Goal: Find specific page/section: Find specific page/section

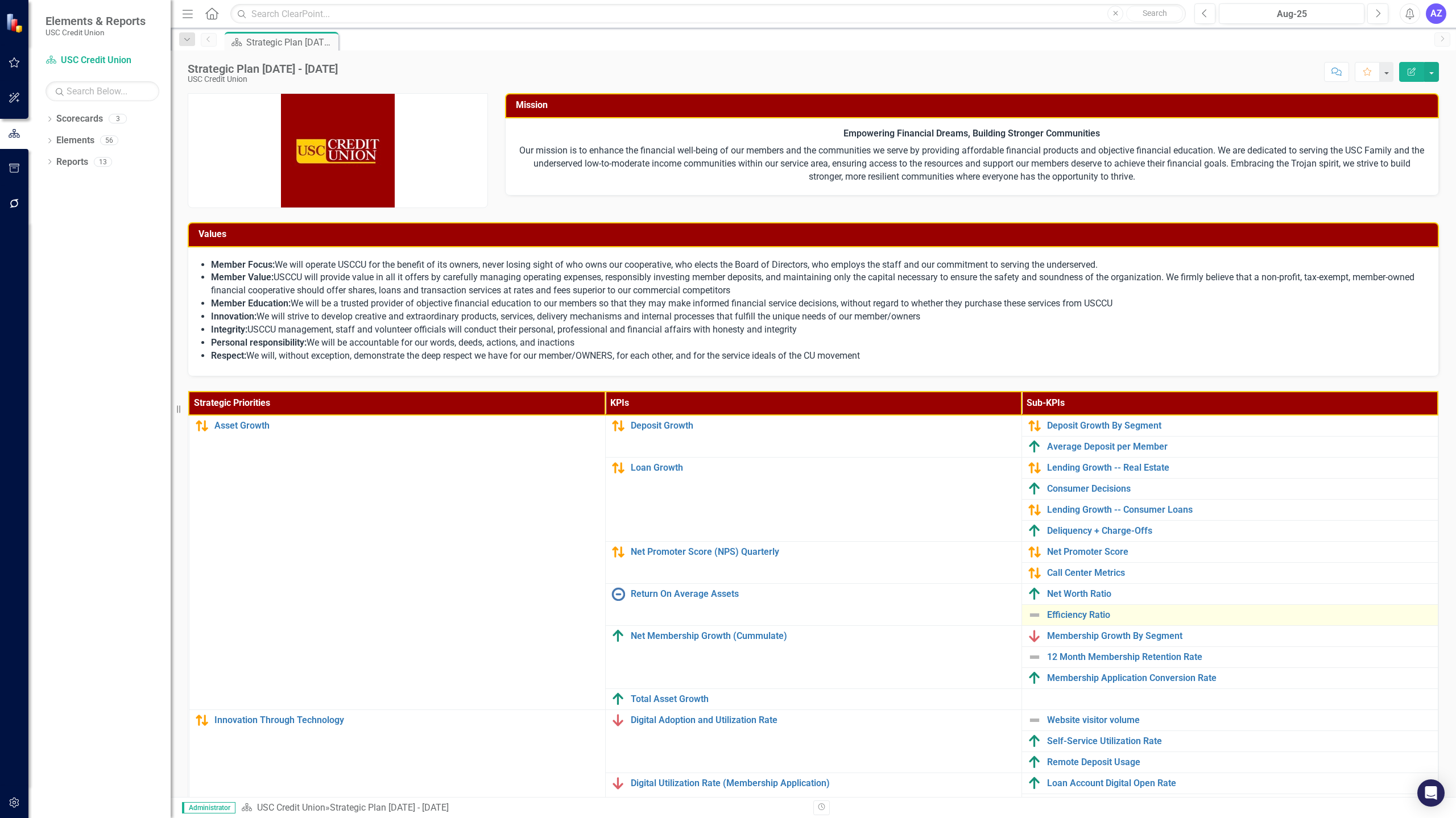
scroll to position [121, 0]
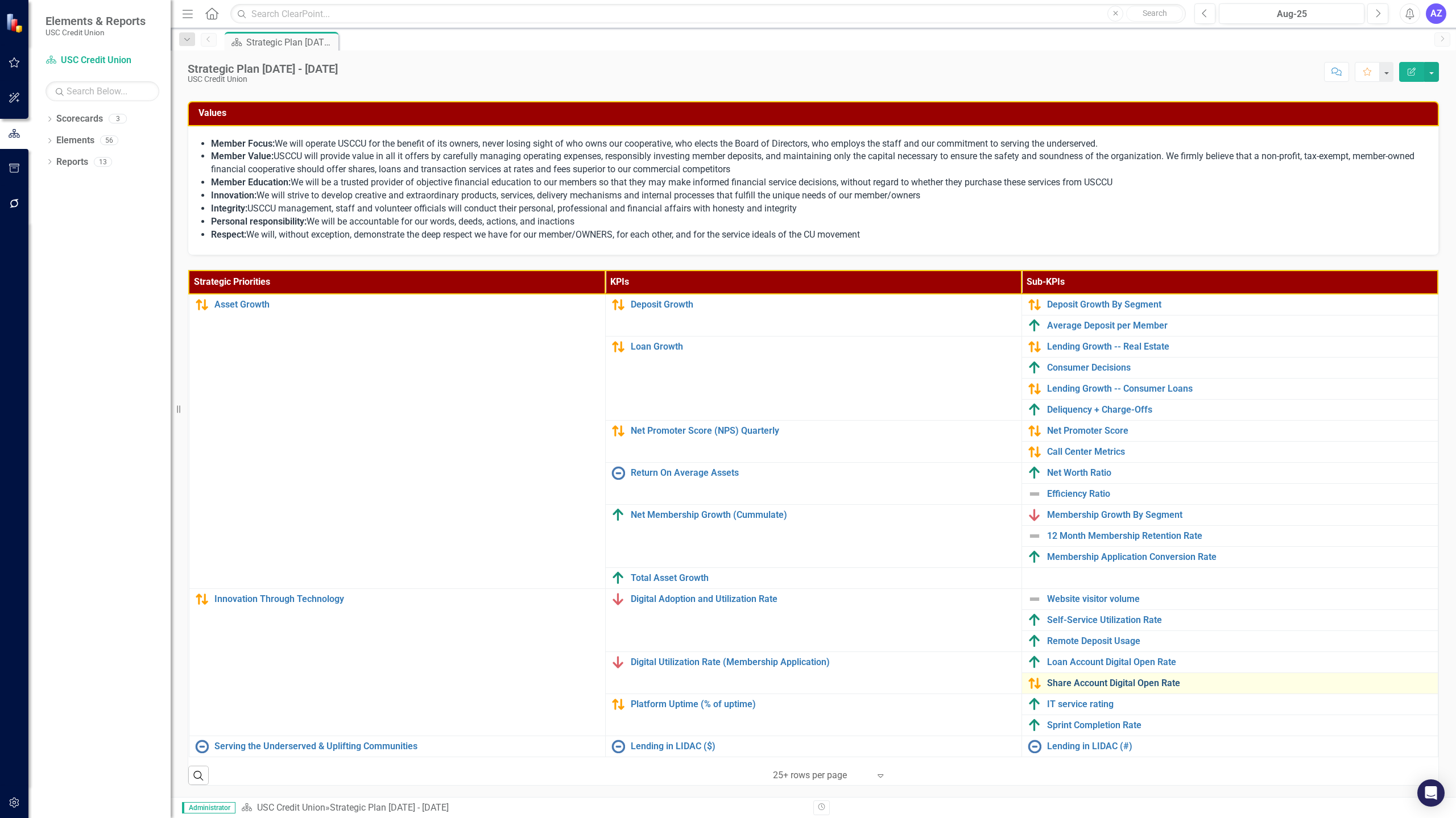
click at [975, 682] on link "Share Account Digital Open Rate" at bounding box center [1239, 684] width 385 height 10
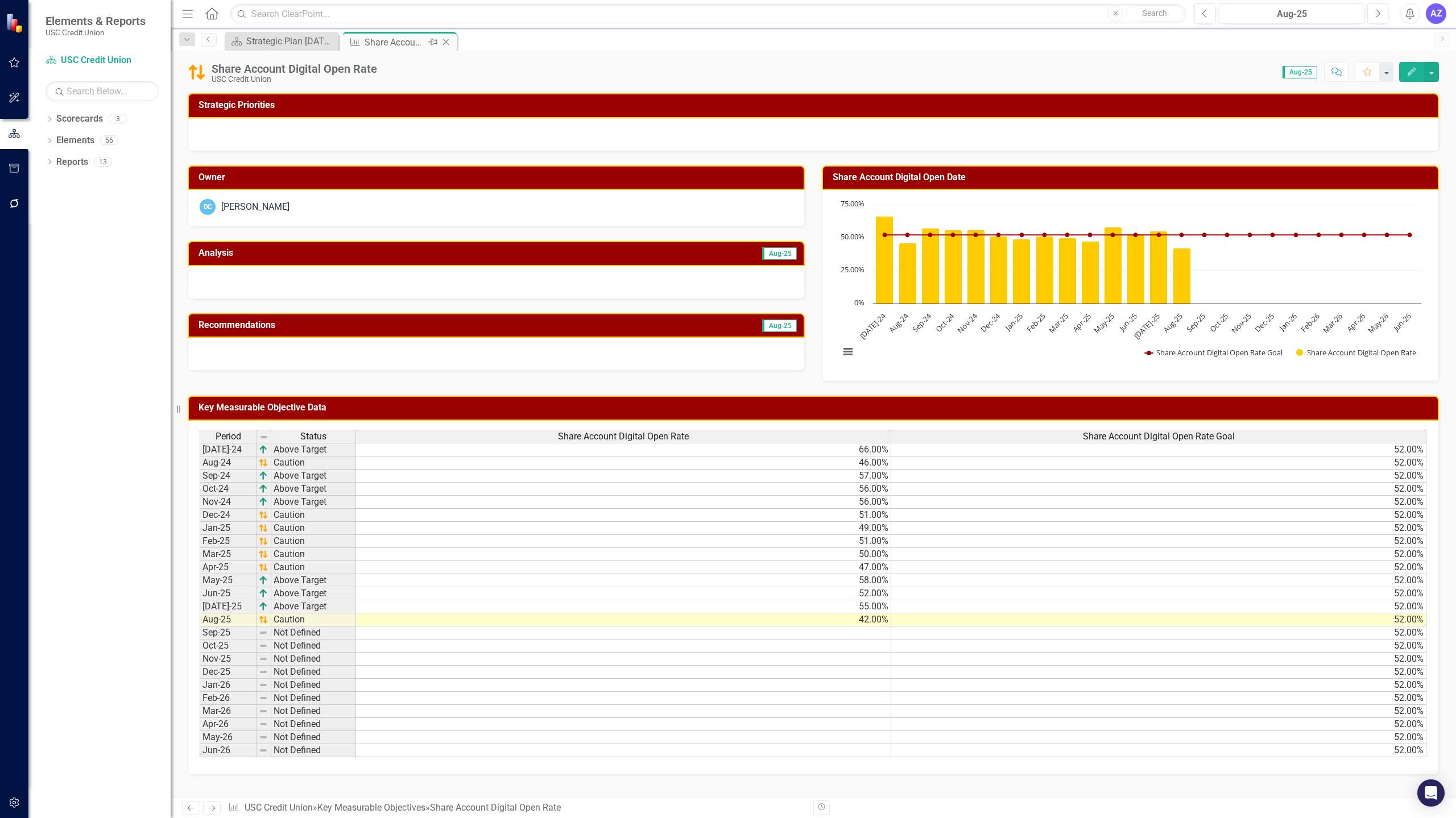
click at [448, 44] on icon "Close" at bounding box center [446, 42] width 11 height 9
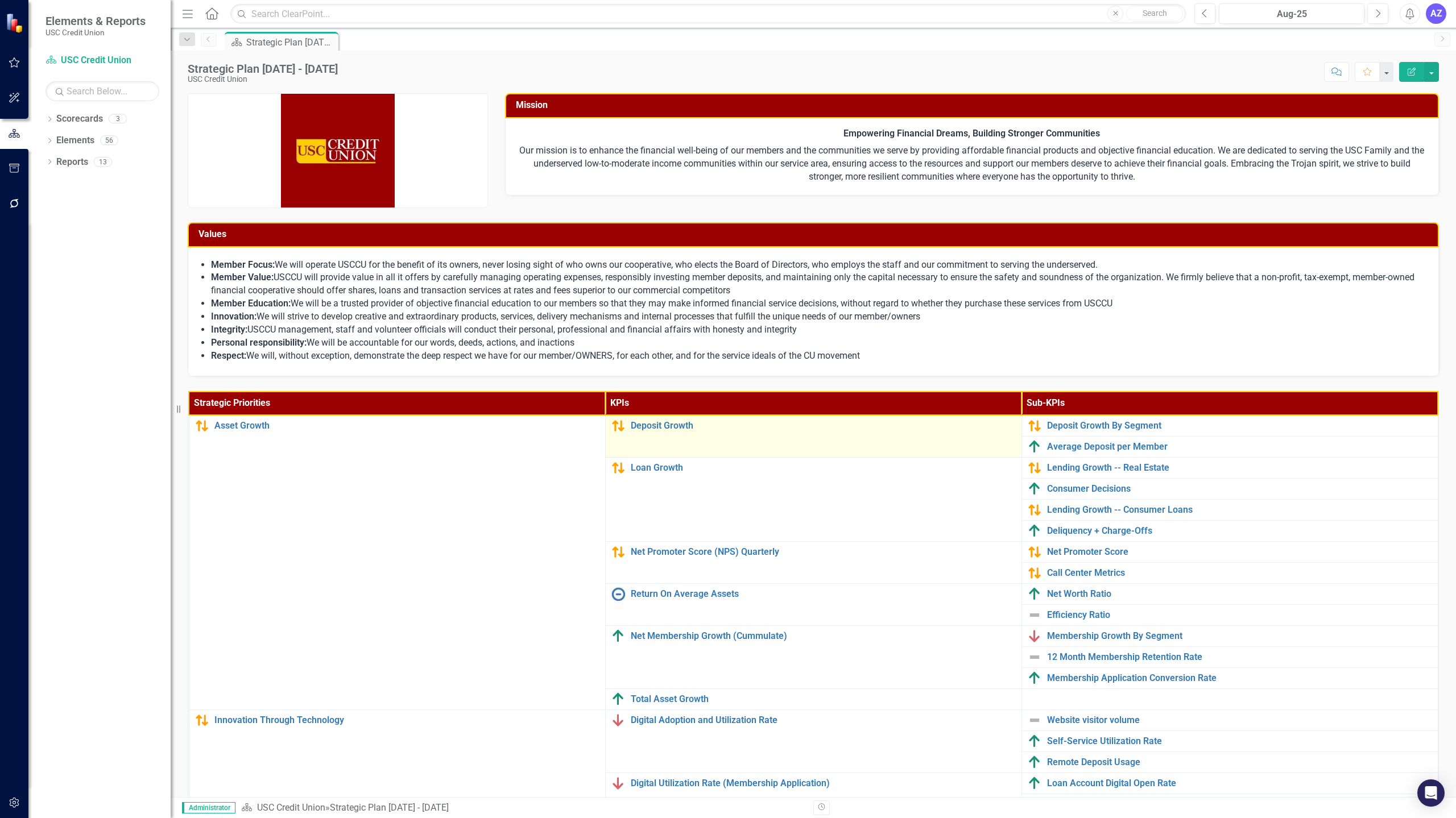
scroll to position [121, 0]
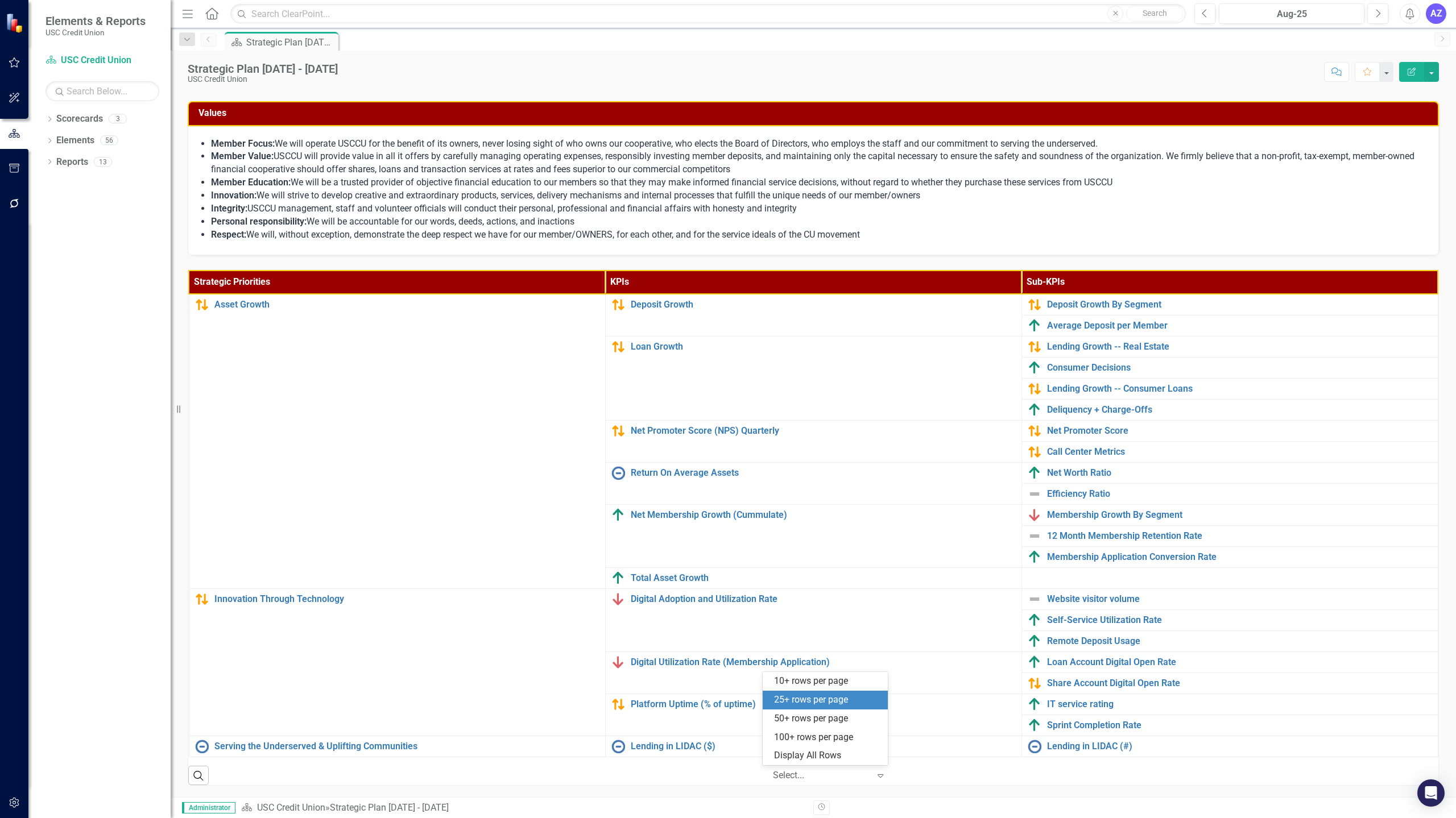
click at [878, 729] on icon at bounding box center [880, 776] width 6 height 3
click at [974, 197] on li "Innovation: We will strive to develop creative and extraordinary products, serv…" at bounding box center [819, 195] width 1216 height 13
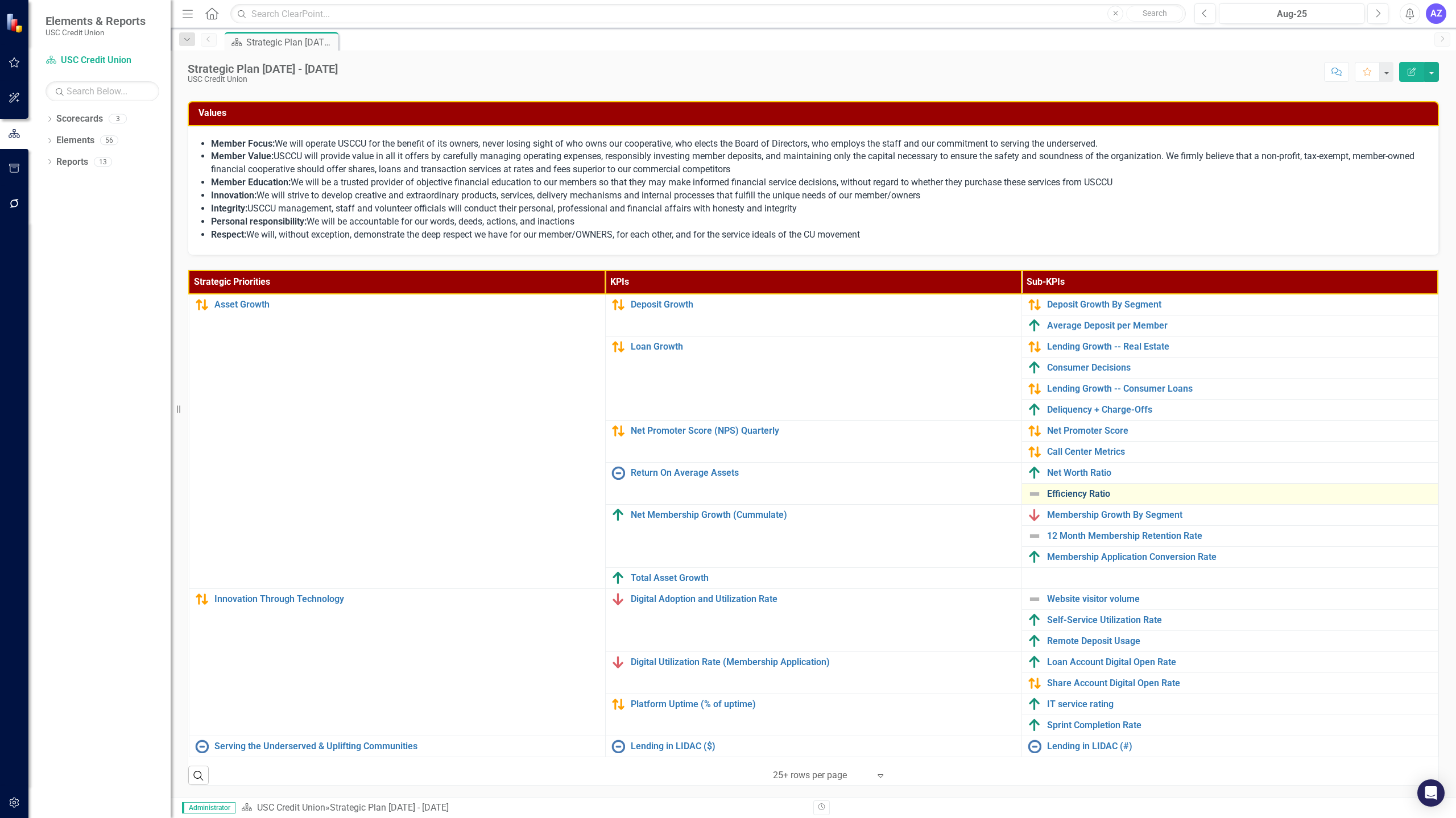
click at [975, 496] on link "Efficiency Ratio" at bounding box center [1239, 494] width 385 height 10
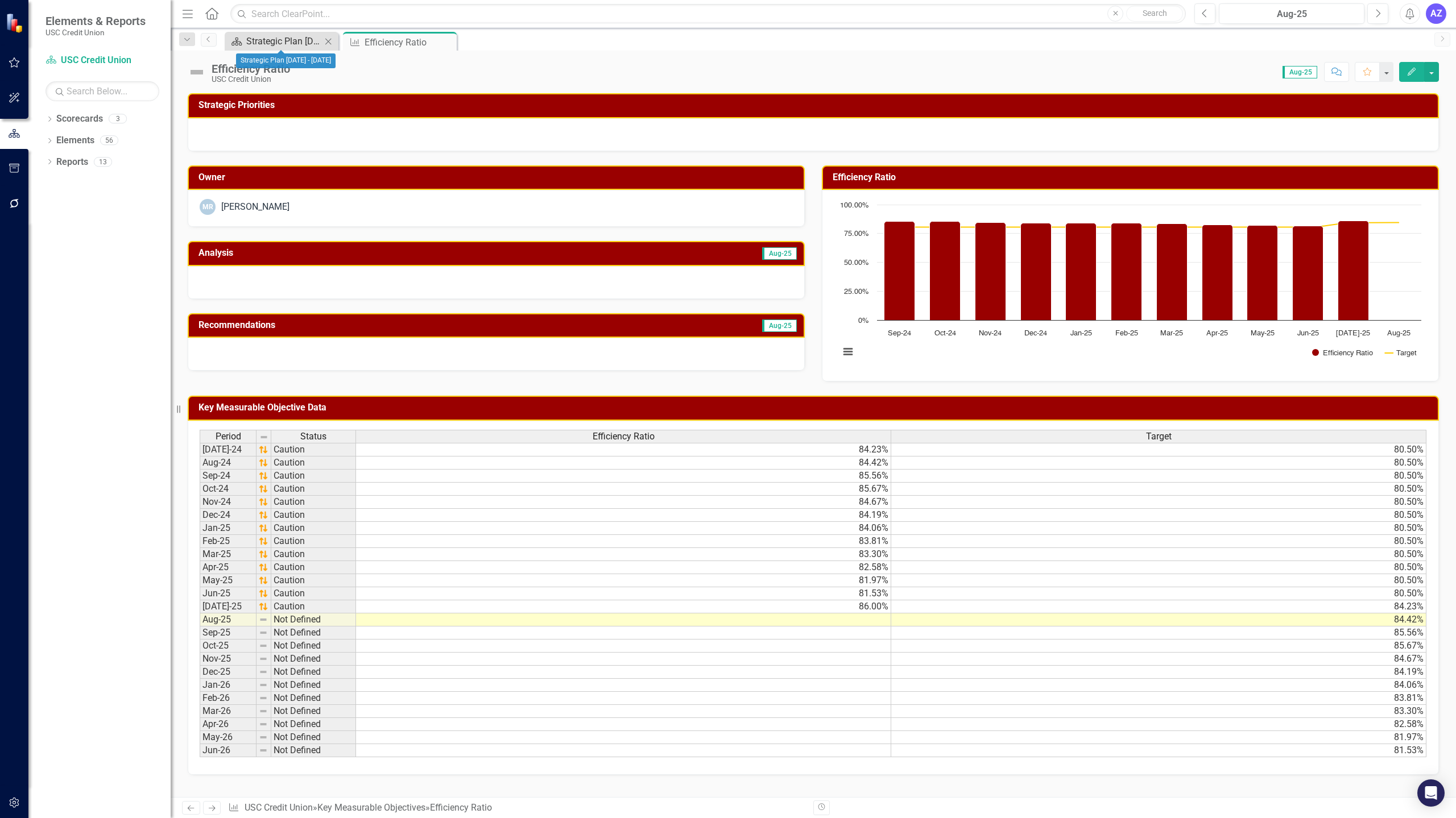
click at [277, 42] on div "Strategic Plan [DATE] - [DATE]" at bounding box center [284, 41] width 75 height 14
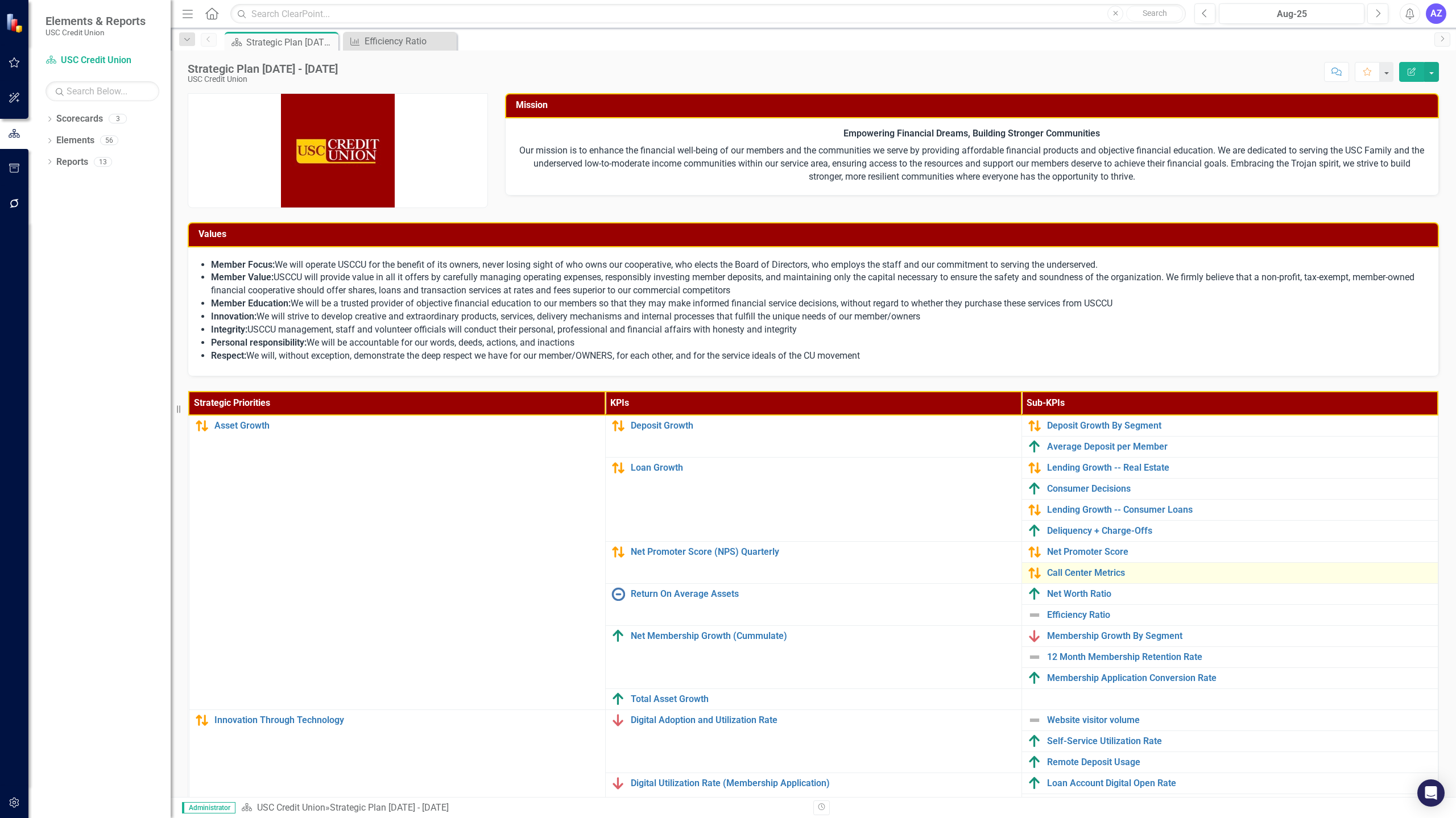
scroll to position [121, 0]
